Goal: Task Accomplishment & Management: Manage account settings

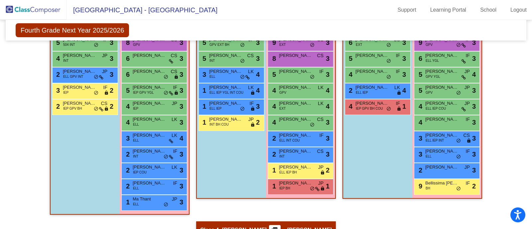
scroll to position [204, 0]
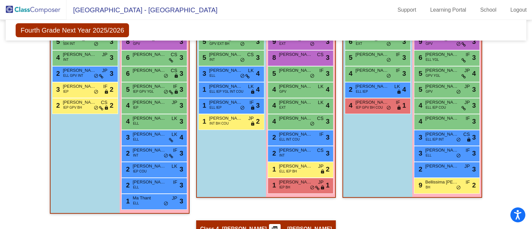
drag, startPoint x: 207, startPoint y: 133, endPoint x: 193, endPoint y: 142, distance: 16.7
click at [193, 142] on div "Hallway - Hallway Class picture_as_pdf Add Student First Name Last Name Student…" at bounding box center [266, 220] width 511 height 464
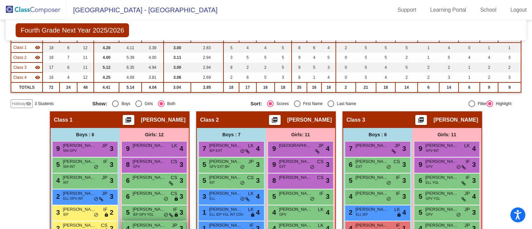
scroll to position [0, 0]
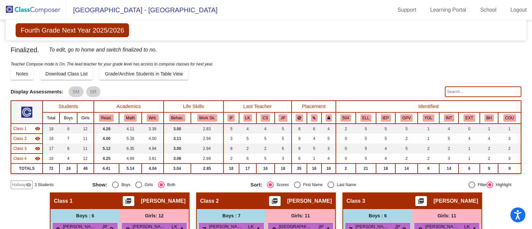
click at [151, 51] on span "To edit, go to home and switch finalized to no." at bounding box center [103, 49] width 108 height 9
click at [18, 51] on span "Finalized." at bounding box center [25, 50] width 29 height 11
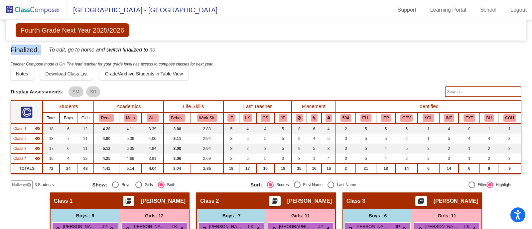
click at [18, 51] on span "Finalized." at bounding box center [25, 50] width 29 height 11
click at [43, 50] on div "Finalized. To edit, go to home and switch finalized to no." at bounding box center [266, 53] width 511 height 16
click at [36, 52] on span "Finalized." at bounding box center [25, 50] width 29 height 11
click at [28, 51] on span "Finalized." at bounding box center [25, 50] width 29 height 11
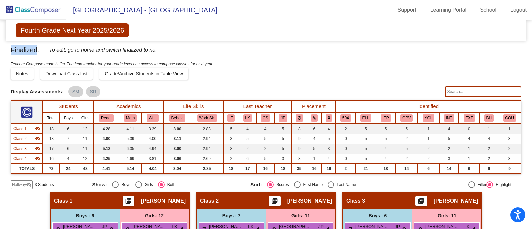
click at [28, 51] on span "Finalized." at bounding box center [25, 50] width 29 height 11
click at [58, 51] on span "To edit, go to home and switch finalized to no." at bounding box center [103, 49] width 108 height 9
click at [75, 50] on span "To edit, go to home and switch finalized to no." at bounding box center [103, 49] width 108 height 9
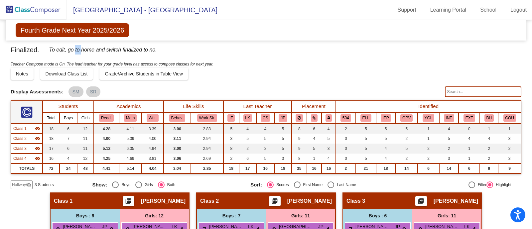
click at [75, 50] on span "To edit, go to home and switch finalized to no." at bounding box center [103, 49] width 108 height 9
click at [86, 49] on span "To edit, go to home and switch finalized to no." at bounding box center [103, 49] width 108 height 9
click at [22, 64] on icon "Teacher Compose mode is On. The lead teacher for your grade level has access to…" at bounding box center [112, 64] width 203 height 5
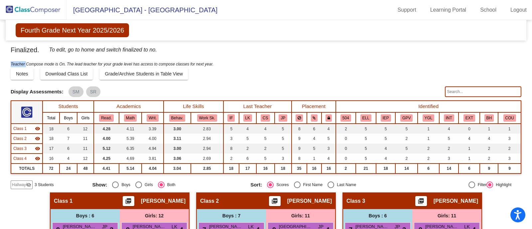
click at [22, 64] on icon "Teacher Compose mode is On. The lead teacher for your grade level has access to…" at bounding box center [112, 64] width 203 height 5
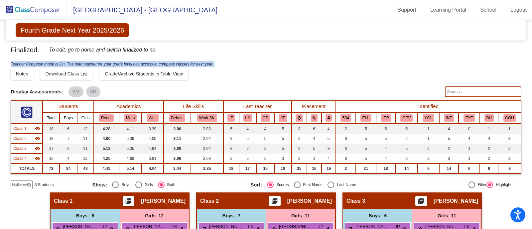
click at [22, 64] on icon "Teacher Compose mode is On. The lead teacher for your grade level has access to…" at bounding box center [112, 64] width 203 height 5
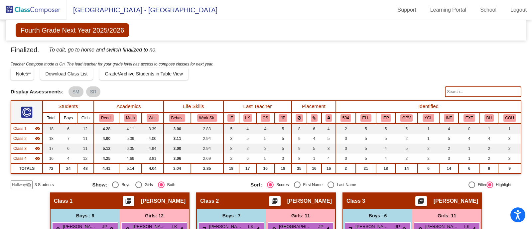
click at [40, 92] on span "Display Assessments:" at bounding box center [37, 92] width 53 height 6
click at [43, 184] on span "3 Students" at bounding box center [44, 185] width 19 height 6
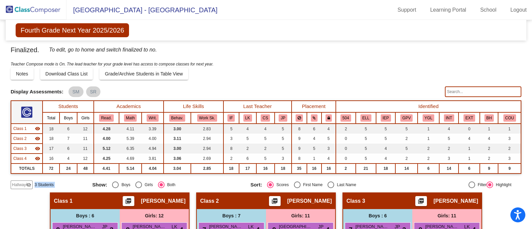
click at [43, 184] on span "3 Students" at bounding box center [44, 185] width 19 height 6
click at [234, 70] on div "Notes Download Class List Import Students Grade/Archive Students in Table View …" at bounding box center [266, 74] width 511 height 12
click at [28, 185] on mat-icon "visibility_off" at bounding box center [28, 184] width 5 height 5
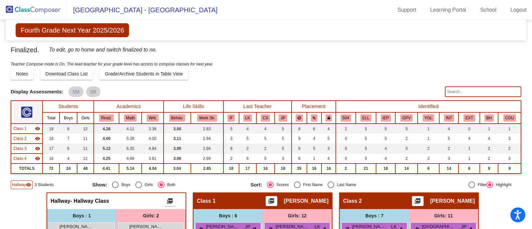
click at [28, 185] on mat-icon "visibility" at bounding box center [28, 184] width 5 height 5
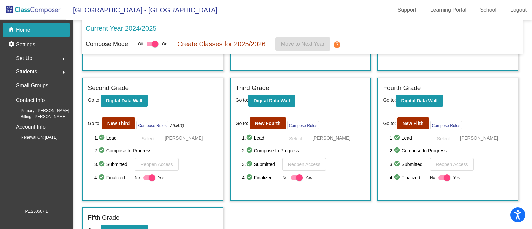
scroll to position [110, 0]
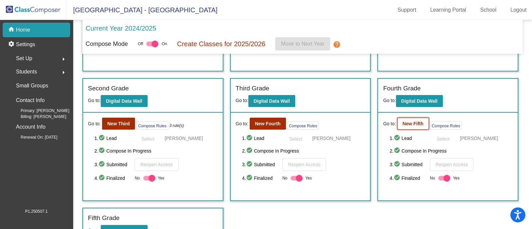
click at [414, 123] on b "New Fifth" at bounding box center [413, 123] width 21 height 5
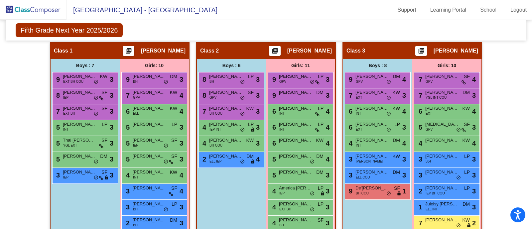
scroll to position [150, 0]
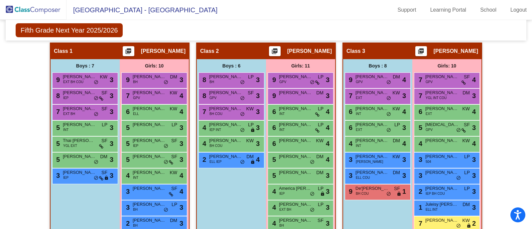
click at [205, 52] on span "Class 2" at bounding box center [209, 51] width 19 height 7
click at [0, 0] on div "Boys : 6" at bounding box center [0, 0] width 0 height 0
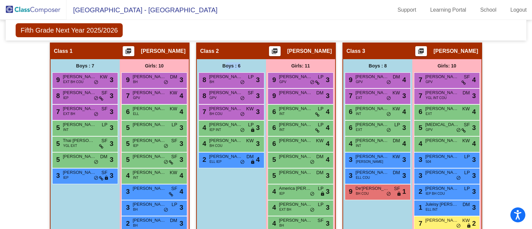
click at [0, 0] on div "Boys : 6" at bounding box center [0, 0] width 0 height 0
click at [246, 22] on div "Fifth Grade Next Year 2025/2026 Edit Composition Off On Incoming Digital Data W…" at bounding box center [266, 30] width 521 height 21
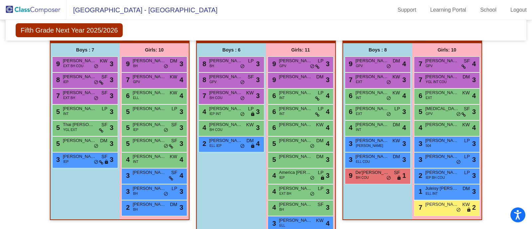
scroll to position [166, 0]
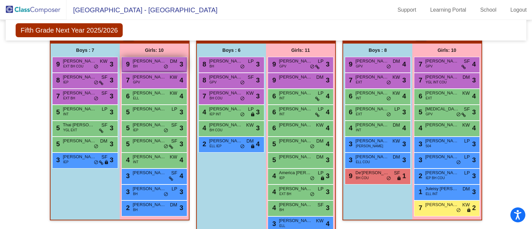
click at [142, 60] on span "[PERSON_NAME]" at bounding box center [149, 61] width 33 height 7
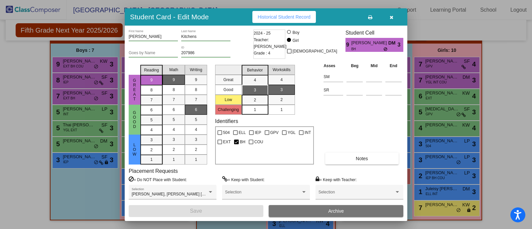
click at [23, 94] on div at bounding box center [266, 114] width 532 height 229
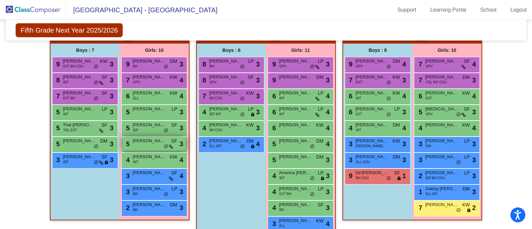
click at [151, 145] on div "5 Nova [PERSON_NAME] SF lock do_not_disturb_alt 3" at bounding box center [154, 144] width 64 height 14
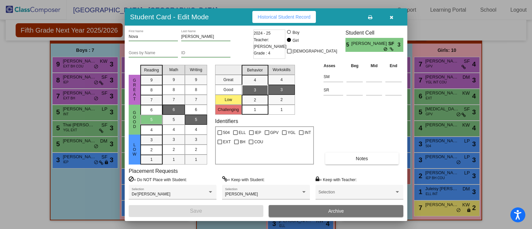
click at [22, 82] on div at bounding box center [266, 114] width 532 height 229
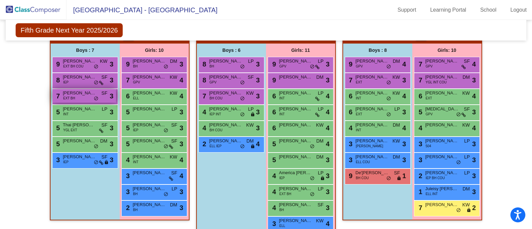
click at [71, 99] on span "EXT BH" at bounding box center [69, 98] width 12 height 5
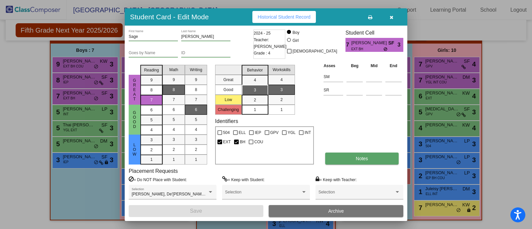
click at [356, 163] on button "Notes" at bounding box center [361, 159] width 73 height 12
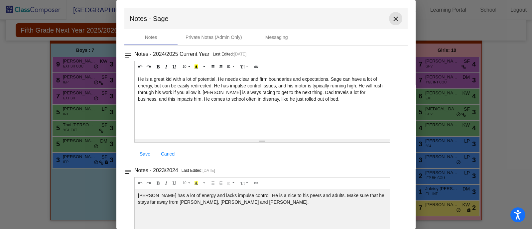
click at [392, 19] on mat-icon "close" at bounding box center [396, 19] width 8 height 8
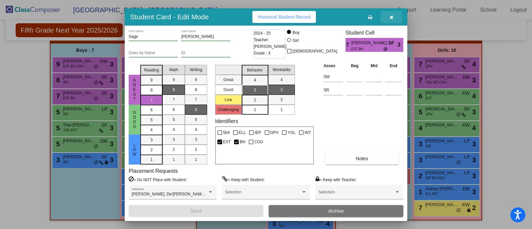
click at [391, 17] on icon "button" at bounding box center [392, 17] width 4 height 5
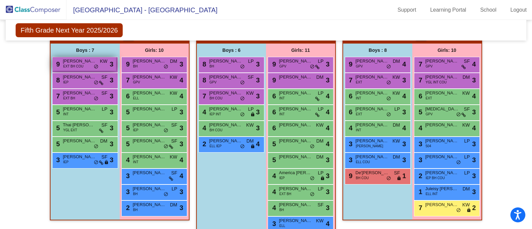
click at [68, 64] on span "EXT BH COU" at bounding box center [73, 66] width 20 height 5
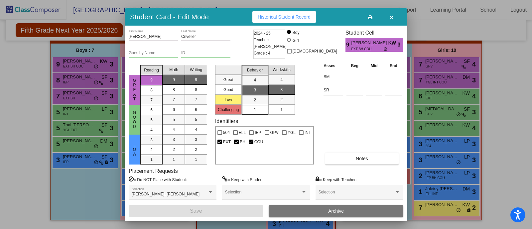
click at [391, 19] on icon "button" at bounding box center [392, 17] width 4 height 5
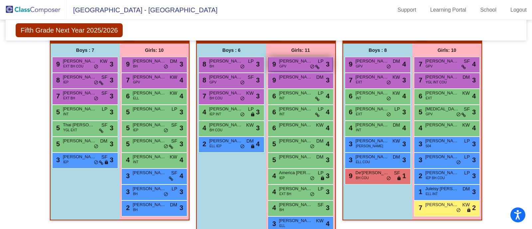
click at [286, 62] on span "[PERSON_NAME]" at bounding box center [295, 61] width 33 height 7
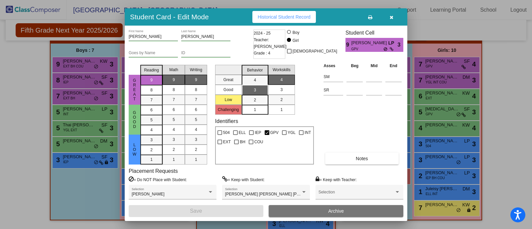
click at [392, 18] on icon "button" at bounding box center [392, 17] width 4 height 5
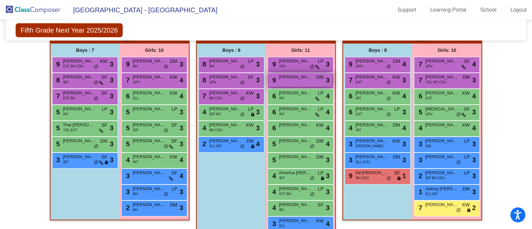
click at [287, 74] on span "[PERSON_NAME]" at bounding box center [295, 77] width 33 height 7
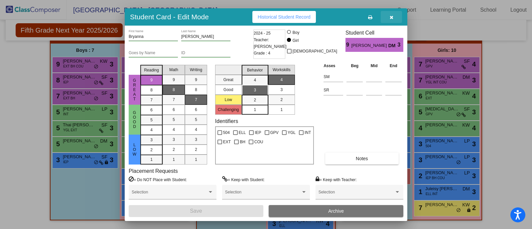
click at [394, 14] on button "button" at bounding box center [391, 17] width 21 height 12
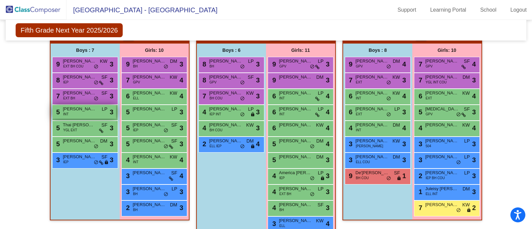
click at [81, 110] on span "[PERSON_NAME]" at bounding box center [79, 109] width 33 height 7
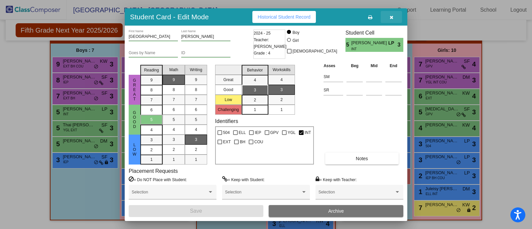
click at [392, 15] on icon "button" at bounding box center [392, 17] width 4 height 5
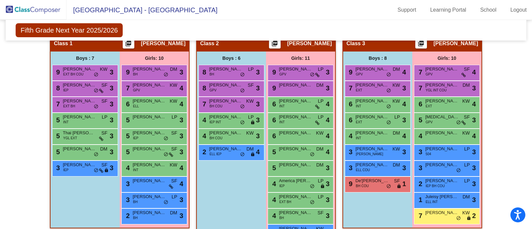
scroll to position [157, 0]
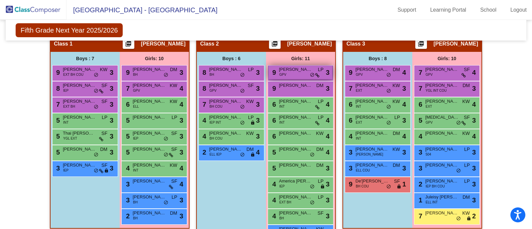
click at [292, 69] on span "[PERSON_NAME]" at bounding box center [295, 69] width 33 height 7
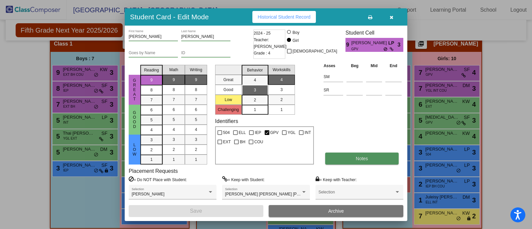
click at [339, 159] on button "Notes" at bounding box center [361, 159] width 73 height 12
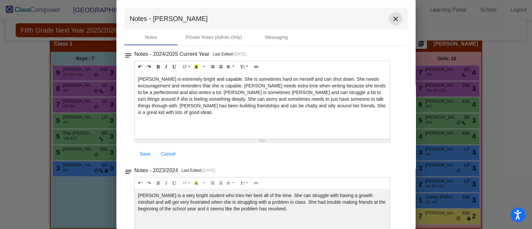
click at [392, 19] on mat-icon "close" at bounding box center [396, 19] width 8 height 8
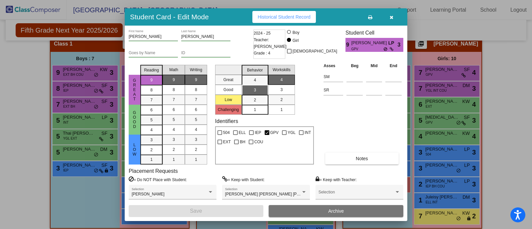
click at [392, 19] on button "button" at bounding box center [391, 17] width 21 height 12
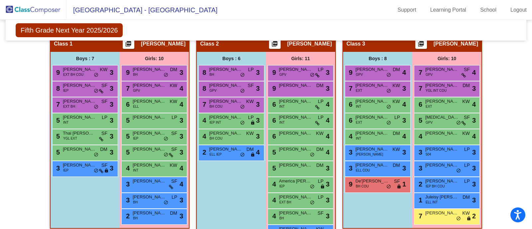
scroll to position [0, 0]
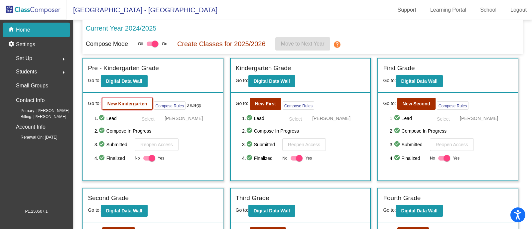
click at [123, 100] on button "New Kindergarten" at bounding box center [127, 104] width 51 height 12
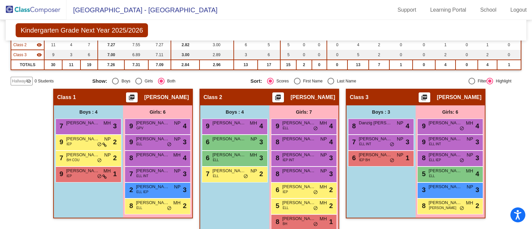
scroll to position [105, 0]
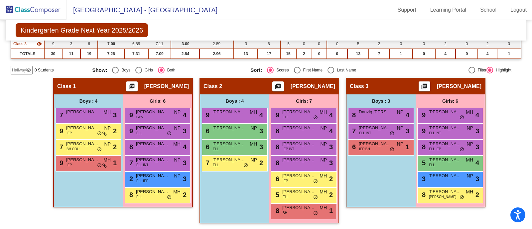
click at [319, 86] on span "[PERSON_NAME]" at bounding box center [313, 86] width 45 height 7
click at [213, 87] on span "Class 2" at bounding box center [212, 86] width 19 height 7
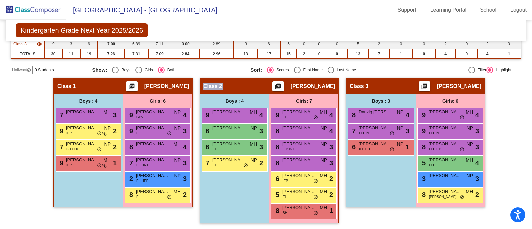
click at [213, 87] on span "Class 2" at bounding box center [212, 86] width 19 height 7
click at [169, 85] on span "[PERSON_NAME]" at bounding box center [166, 86] width 45 height 7
click at [63, 84] on span "Class 1" at bounding box center [66, 86] width 19 height 7
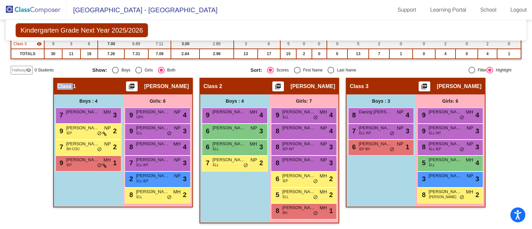
click at [63, 84] on span "Class 1" at bounding box center [66, 86] width 19 height 7
click at [460, 91] on div "Class 3 picture_as_pdf [PERSON_NAME]" at bounding box center [415, 86] width 138 height 16
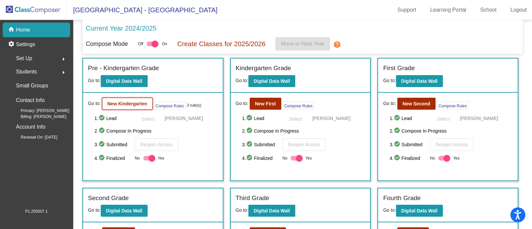
click at [113, 103] on b "New Kindergarten" at bounding box center [127, 103] width 40 height 5
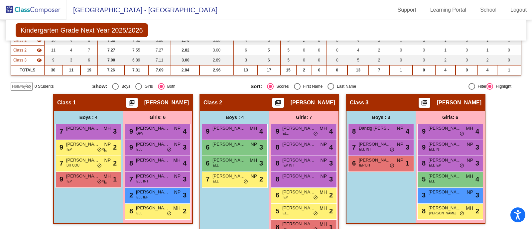
scroll to position [105, 0]
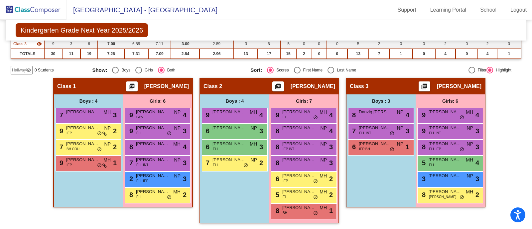
click at [141, 10] on span "[GEOGRAPHIC_DATA] - [GEOGRAPHIC_DATA]" at bounding box center [142, 10] width 151 height 11
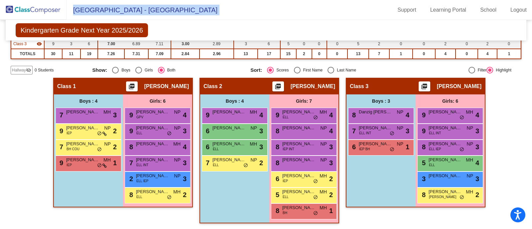
click at [141, 10] on span "[GEOGRAPHIC_DATA] - [GEOGRAPHIC_DATA]" at bounding box center [142, 10] width 151 height 11
click at [229, 11] on mat-toolbar "[GEOGRAPHIC_DATA] - Catie Support Learning Portal School Logout" at bounding box center [266, 10] width 532 height 20
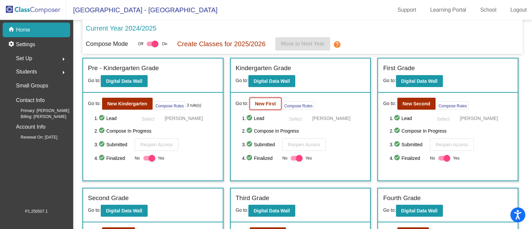
click at [268, 103] on b "New First" at bounding box center [265, 103] width 21 height 5
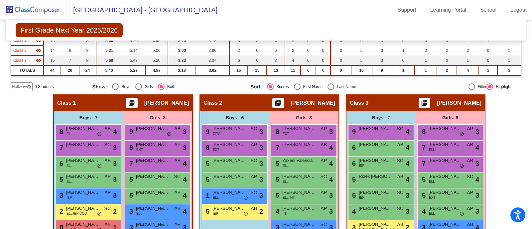
scroll to position [121, 0]
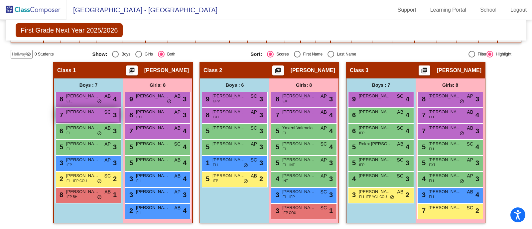
click at [84, 114] on div "7 [PERSON_NAME] [PERSON_NAME] SC lock do_not_disturb_alt 3" at bounding box center [88, 115] width 64 height 14
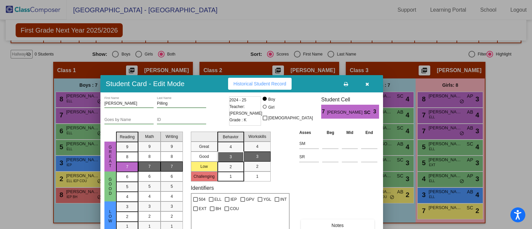
drag, startPoint x: 391, startPoint y: 20, endPoint x: 366, endPoint y: 86, distance: 71.1
click at [366, 86] on button "button" at bounding box center [366, 84] width 21 height 12
